Goal: Task Accomplishment & Management: Use online tool/utility

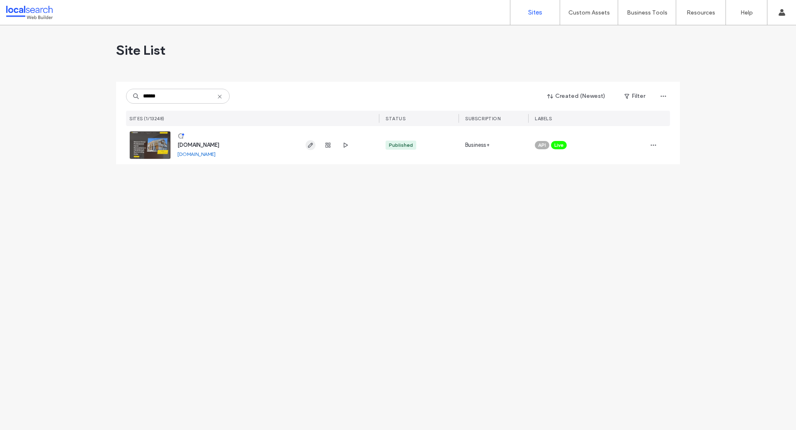
type input "******"
click at [312, 143] on use "button" at bounding box center [310, 145] width 5 height 5
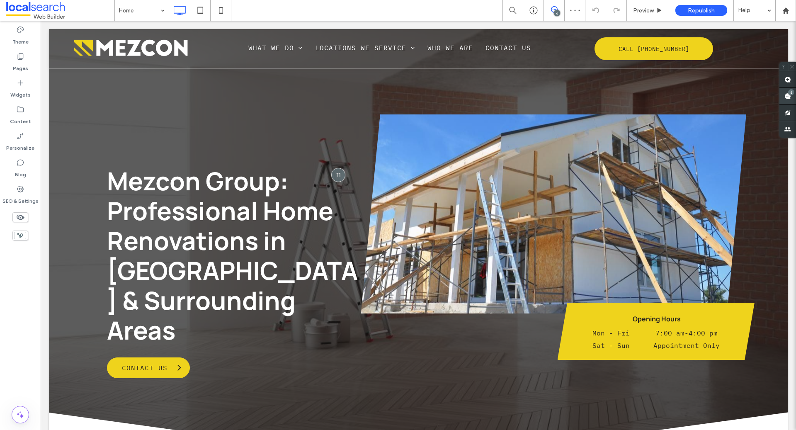
click at [789, 91] on div "6" at bounding box center [791, 92] width 6 height 6
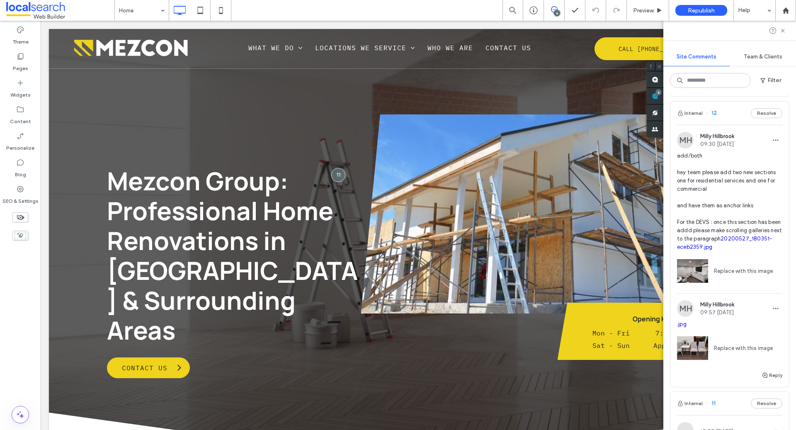
scroll to position [492, 0]
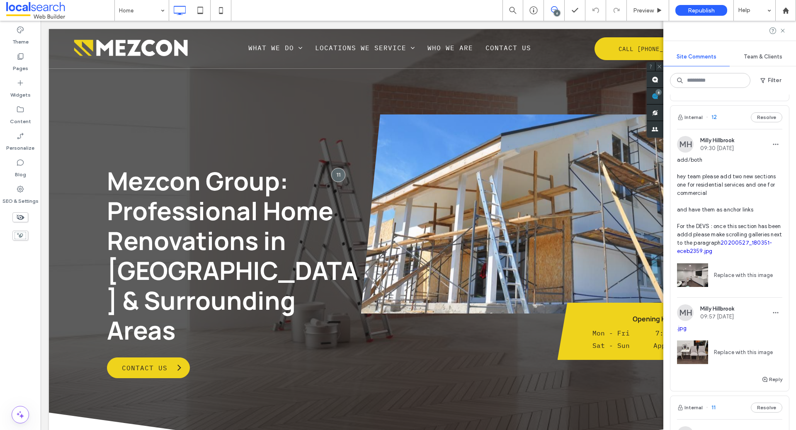
click at [709, 183] on span "add/both hey team please add two new sections one for residential services and …" at bounding box center [729, 206] width 105 height 100
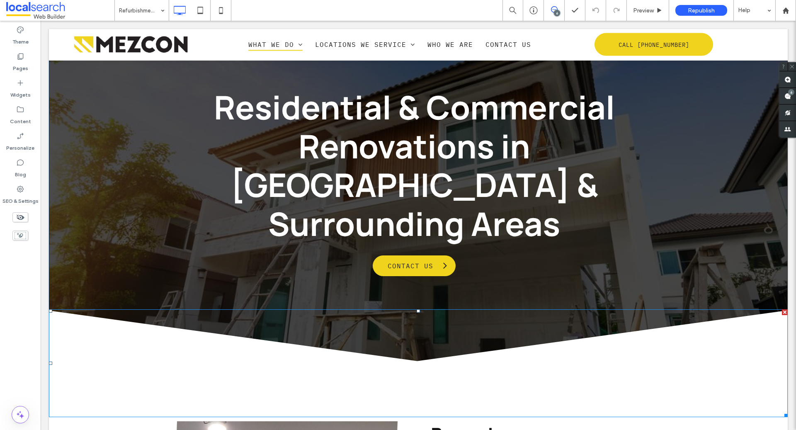
scroll to position [63, 0]
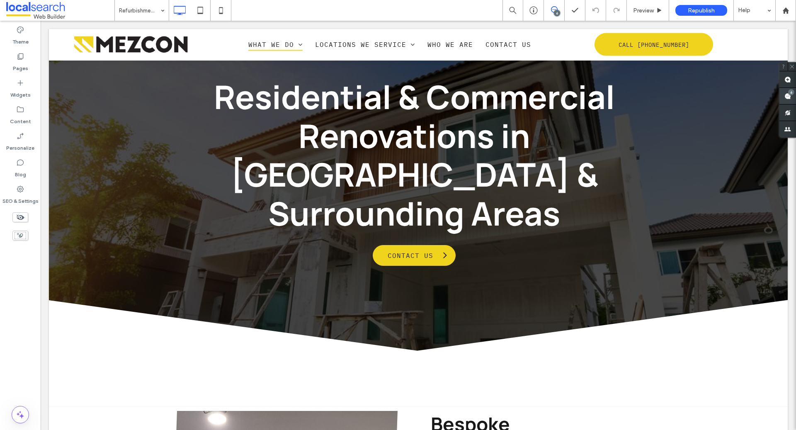
click at [786, 97] on use at bounding box center [788, 96] width 7 height 7
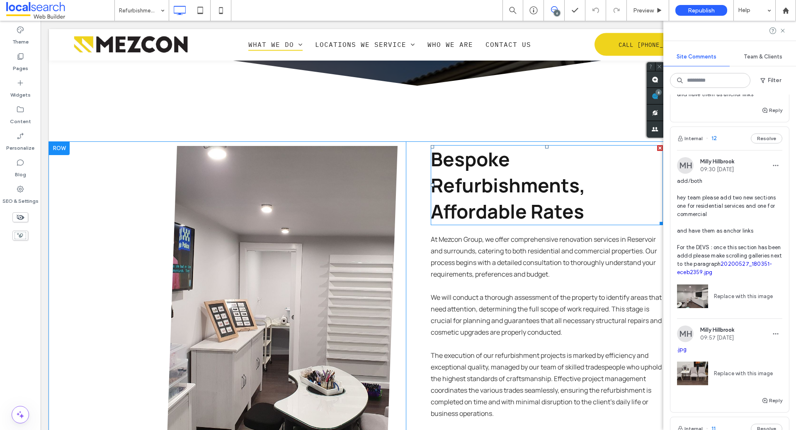
scroll to position [335, 0]
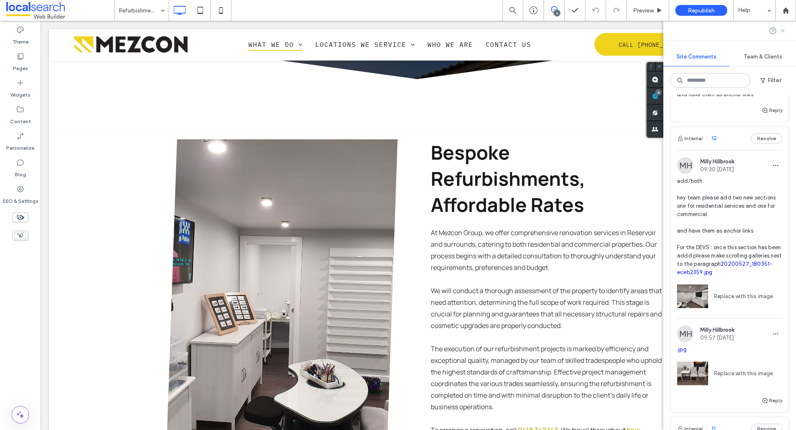
click at [784, 33] on icon at bounding box center [783, 30] width 7 height 7
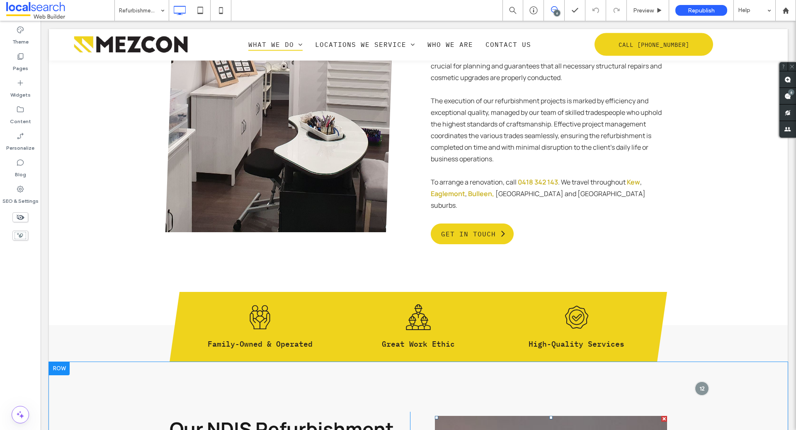
scroll to position [582, 0]
